Goal: Task Accomplishment & Management: Manage account settings

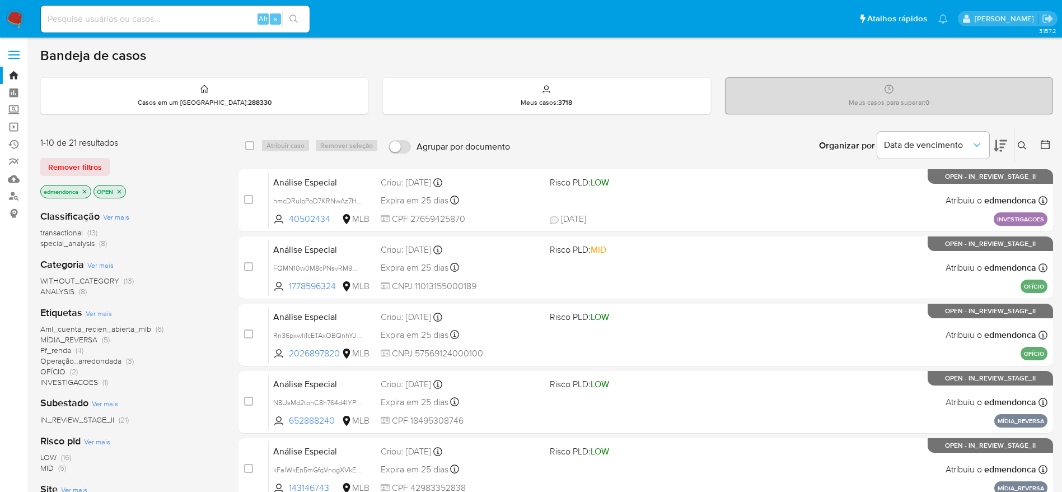
drag, startPoint x: 0, startPoint y: 0, endPoint x: 12, endPoint y: 13, distance: 18.2
click at [12, 14] on img at bounding box center [15, 19] width 19 height 19
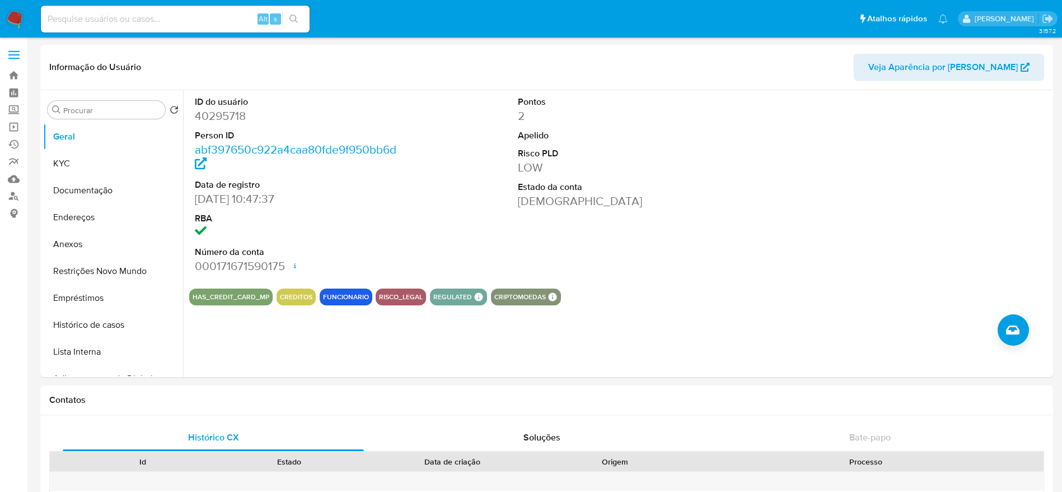
select select "10"
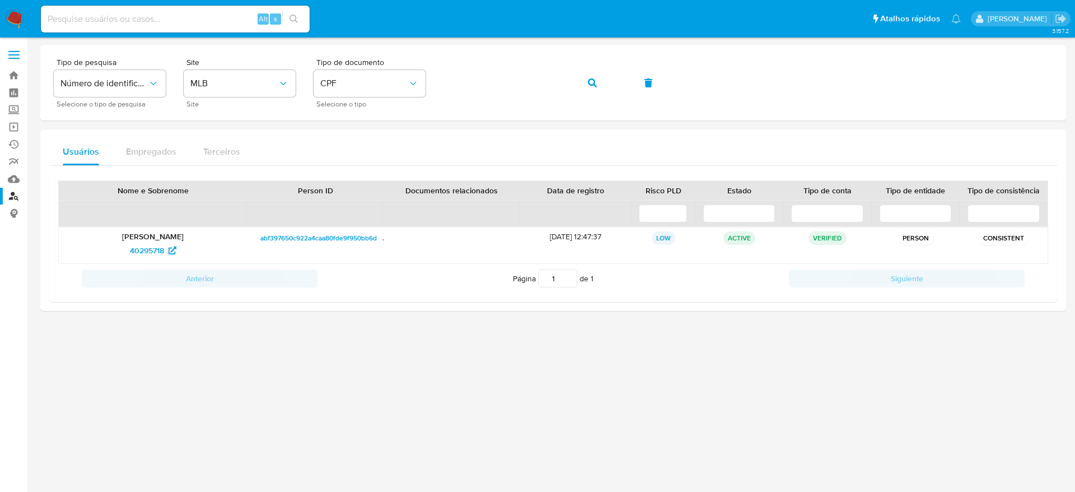
click at [20, 20] on img at bounding box center [15, 19] width 19 height 19
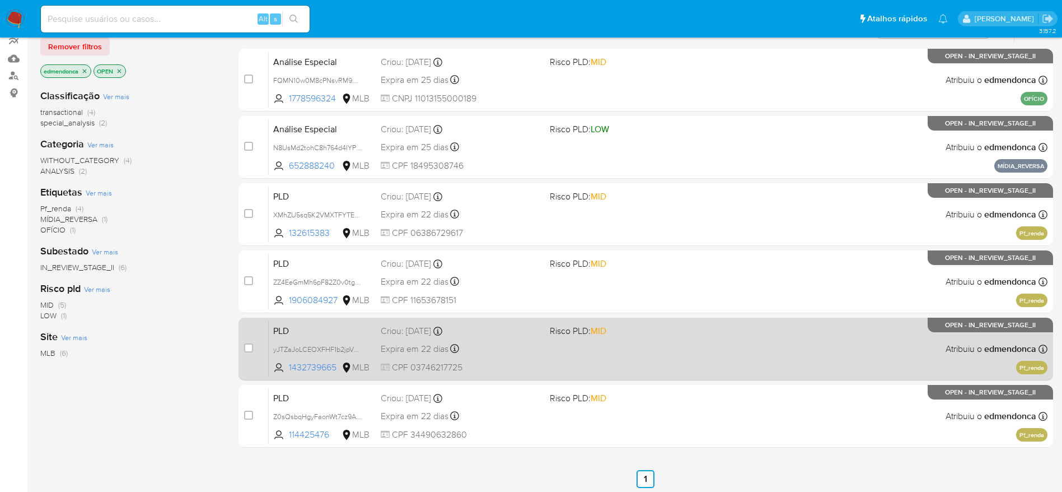
scroll to position [150, 0]
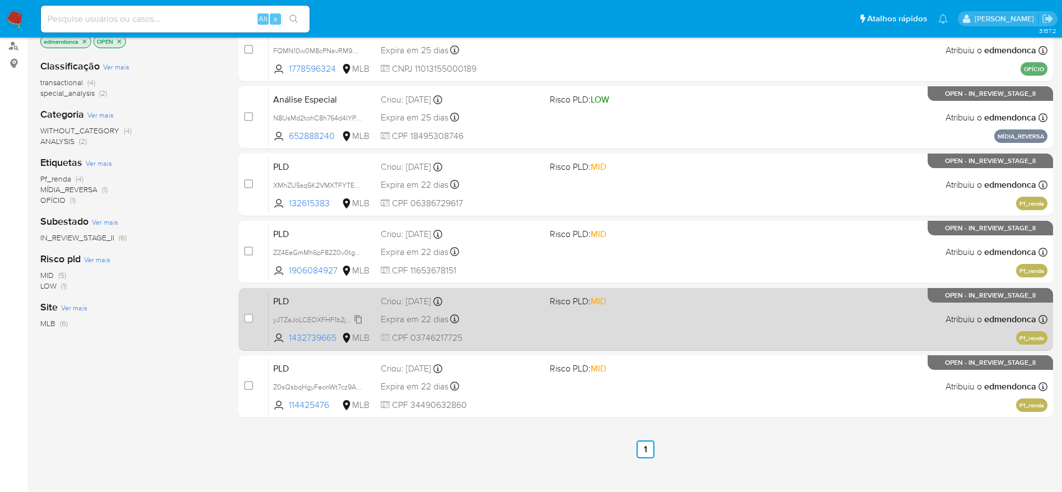
click at [359, 316] on span "yJTZaJoLCEOXFHF1b2jpVa7x" at bounding box center [318, 318] width 91 height 12
click at [585, 327] on div "PLD yJTZaJoLCEOXFHF1b2jpVa7x 1432739665 MLB Risco PLD: MID Criou: [DATE] Criou:…" at bounding box center [658, 319] width 779 height 57
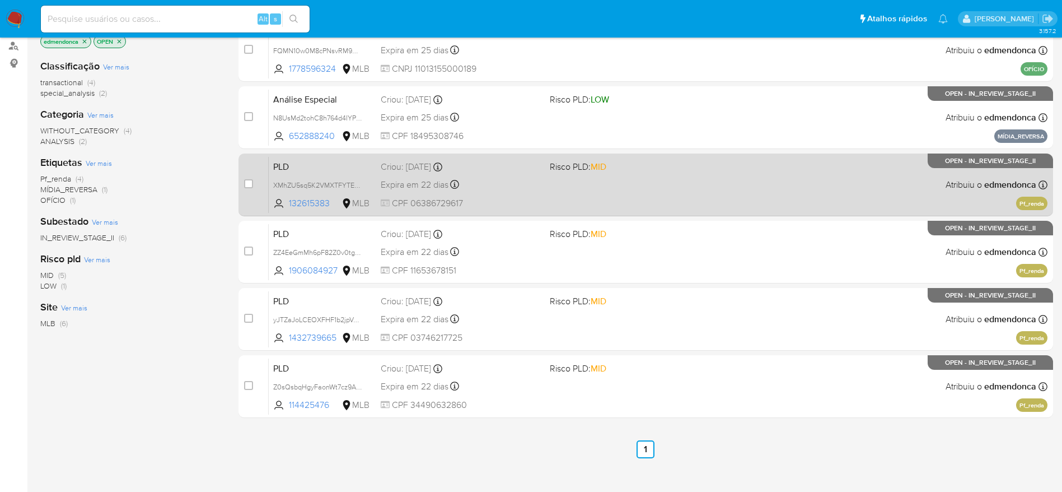
scroll to position [0, 0]
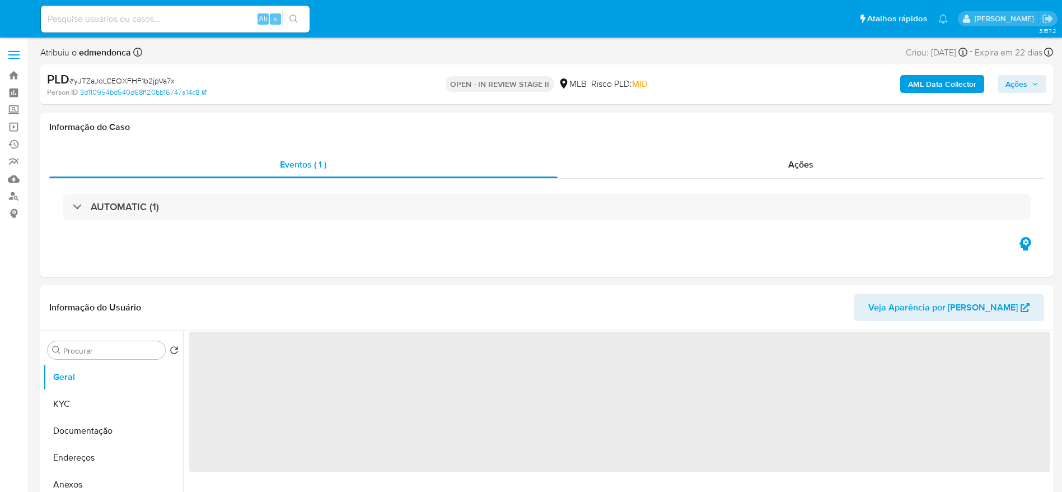
select select "10"
